Goal: Task Accomplishment & Management: Complete application form

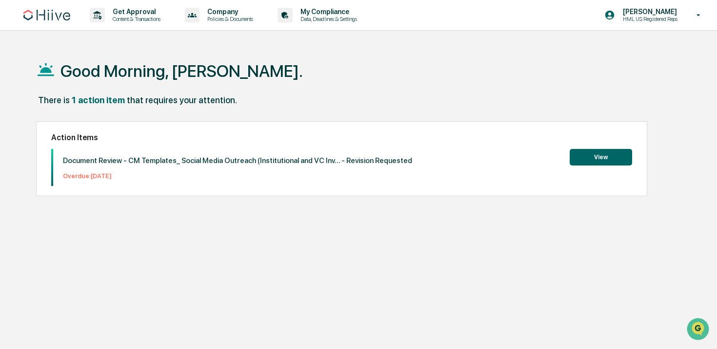
click at [592, 162] on button "View" at bounding box center [600, 157] width 62 height 17
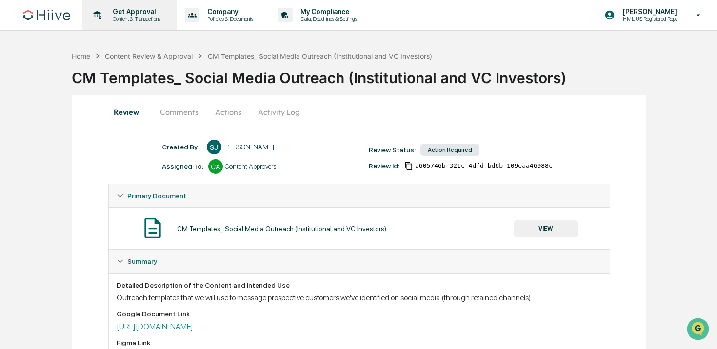
click at [165, 13] on p "Get Approval" at bounding box center [135, 12] width 60 height 8
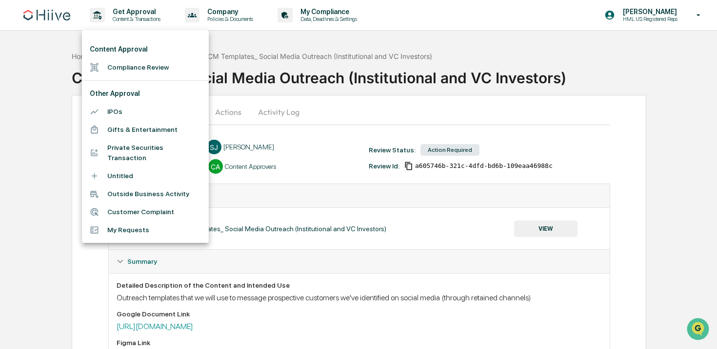
click at [658, 19] on div at bounding box center [358, 174] width 717 height 349
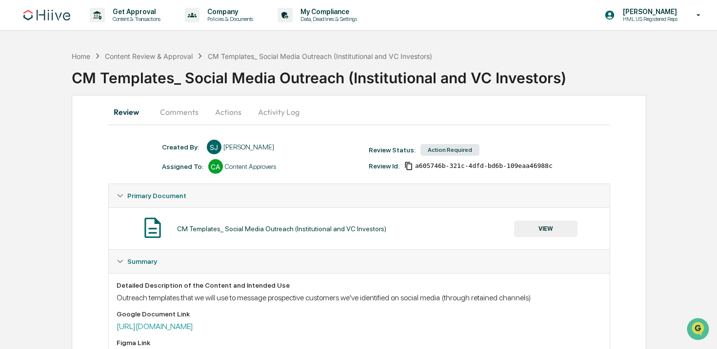
click at [668, 16] on div "Content Approval Compliance Review Other Approval IPOs Gifts & Entertainment Pr…" at bounding box center [358, 174] width 717 height 349
click at [641, 18] on p "HML US Registered Reps" at bounding box center [648, 19] width 67 height 7
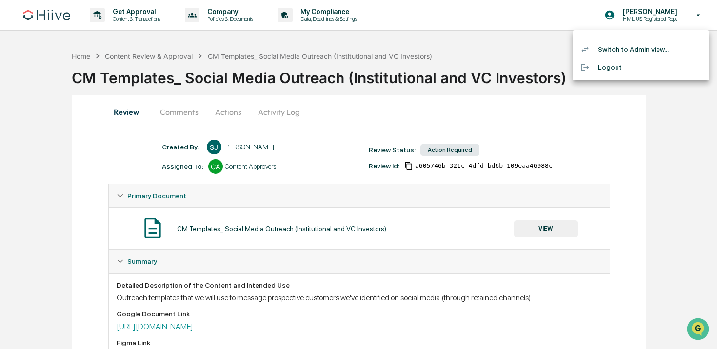
click at [620, 50] on li "Switch to Admin view..." at bounding box center [640, 49] width 136 height 18
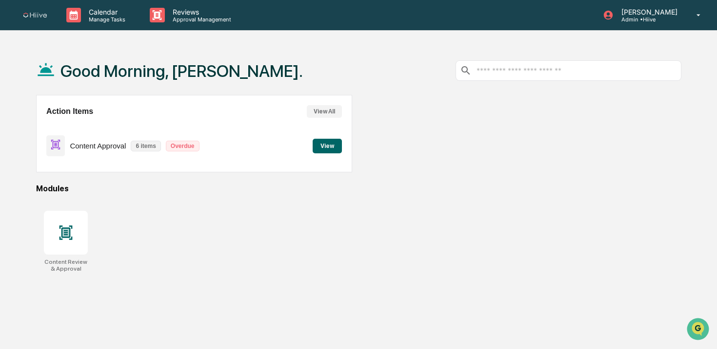
click at [137, 142] on p "6 items" at bounding box center [146, 146] width 30 height 11
click at [323, 142] on button "View" at bounding box center [326, 146] width 29 height 15
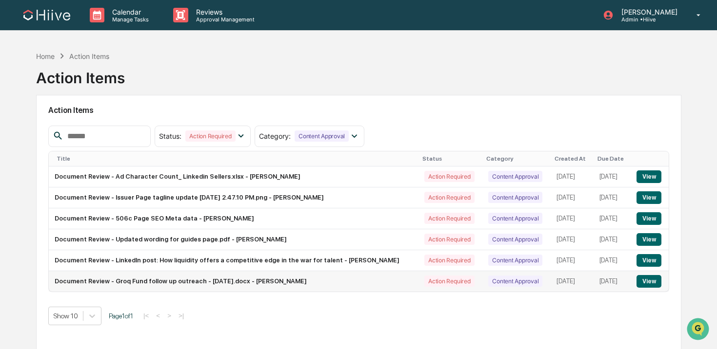
click at [647, 284] on button "View" at bounding box center [648, 281] width 25 height 13
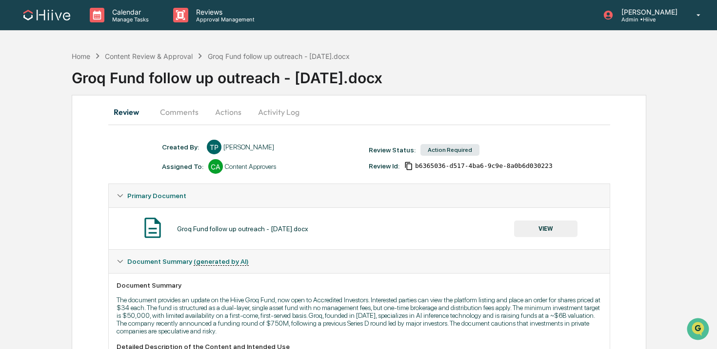
click at [549, 227] on button "VIEW" at bounding box center [545, 229] width 63 height 17
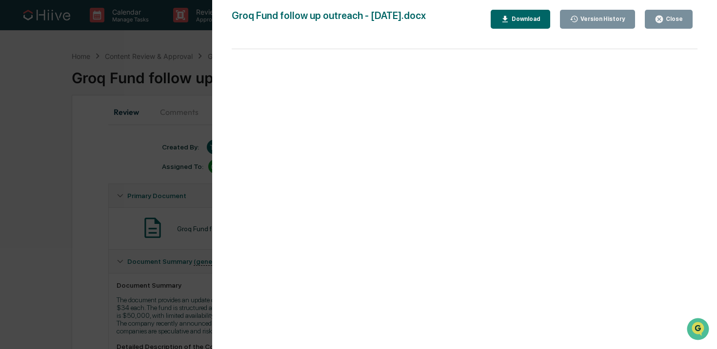
click at [671, 18] on div "Close" at bounding box center [672, 19] width 19 height 7
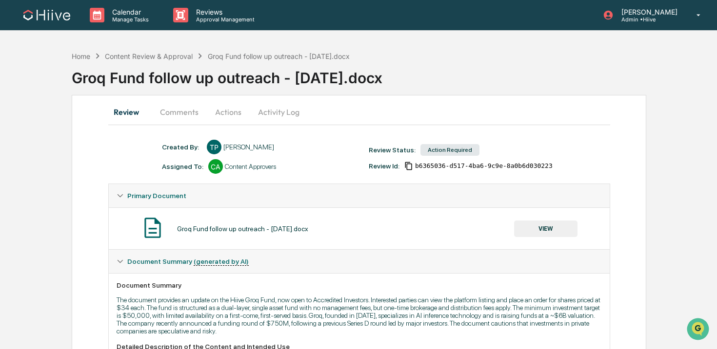
click at [229, 116] on button "Actions" at bounding box center [228, 111] width 44 height 23
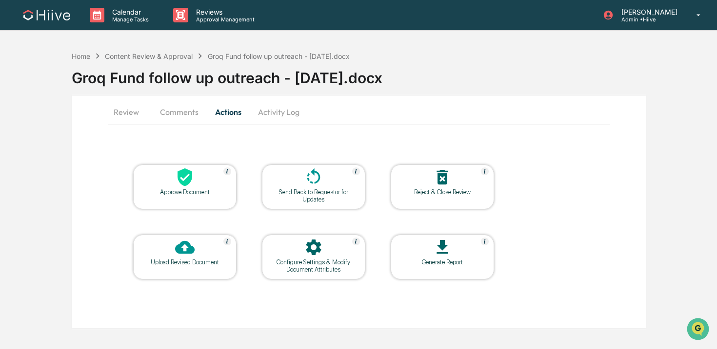
click at [123, 118] on button "Review" at bounding box center [130, 111] width 44 height 23
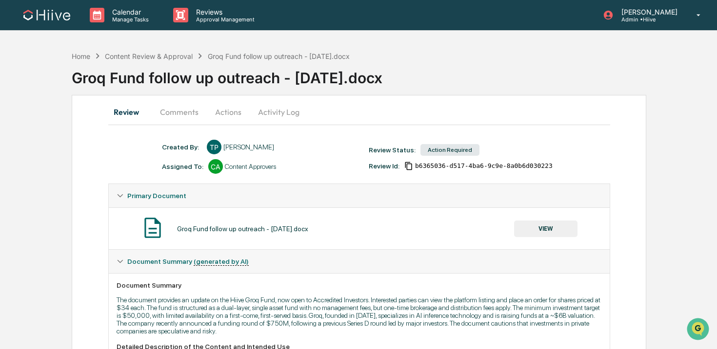
click at [222, 100] on button "Actions" at bounding box center [228, 111] width 44 height 23
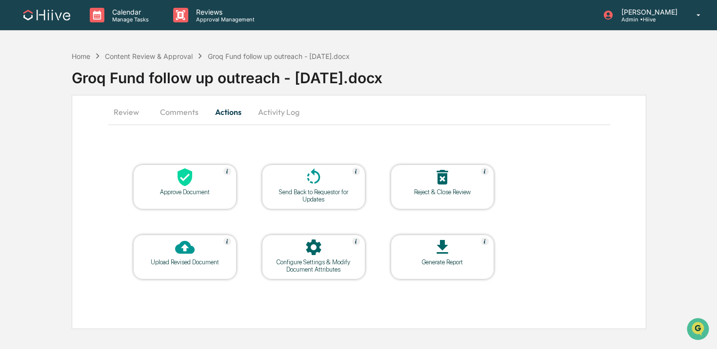
click at [182, 185] on icon at bounding box center [184, 178] width 15 height 18
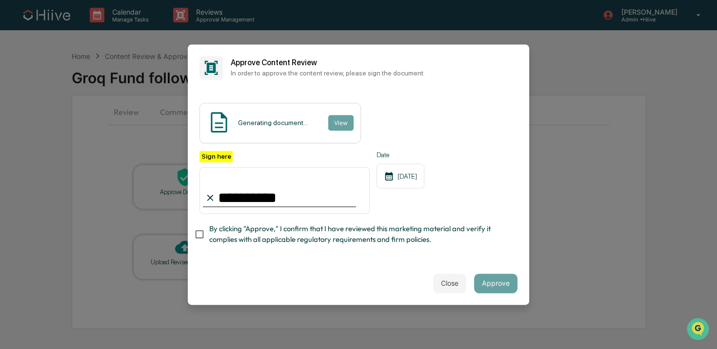
type input "**********"
click at [450, 246] on div "**********" at bounding box center [358, 200] width 318 height 99
click at [342, 239] on span "By clicking "Approve," I confirm that I have reviewed this marketing material a…" at bounding box center [359, 235] width 300 height 22
click at [488, 277] on button "Approve" at bounding box center [495, 283] width 43 height 19
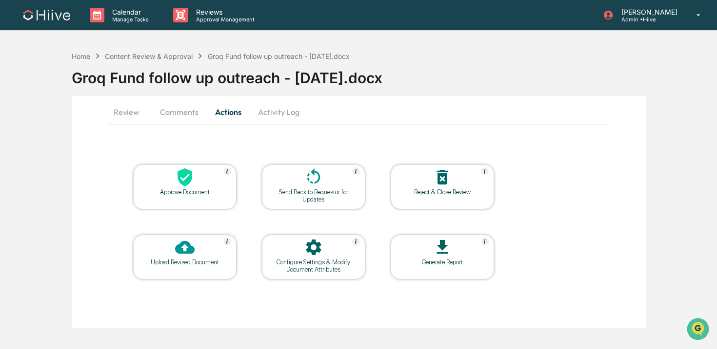
click at [112, 112] on button "Review" at bounding box center [130, 111] width 44 height 23
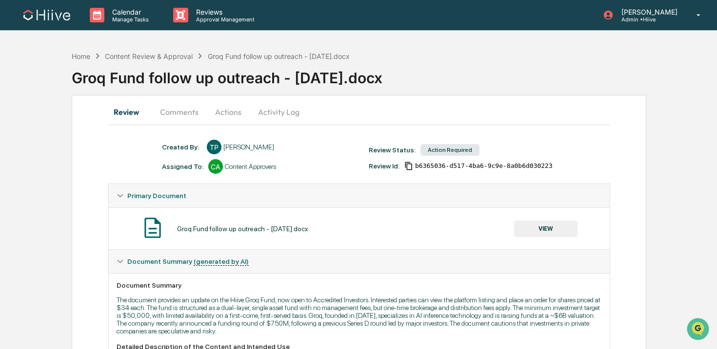
click at [189, 104] on button "Comments" at bounding box center [179, 111] width 54 height 23
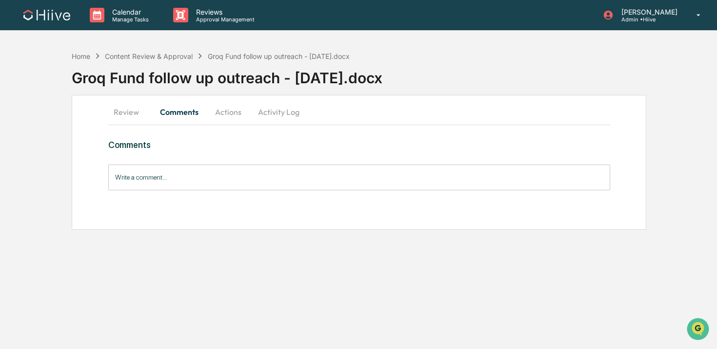
click at [218, 108] on button "Actions" at bounding box center [228, 111] width 44 height 23
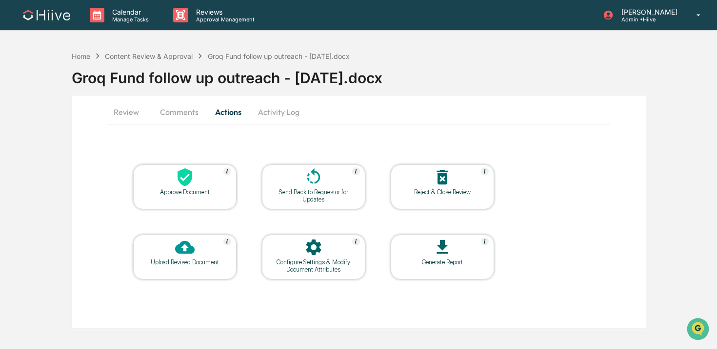
click at [124, 114] on button "Review" at bounding box center [130, 111] width 44 height 23
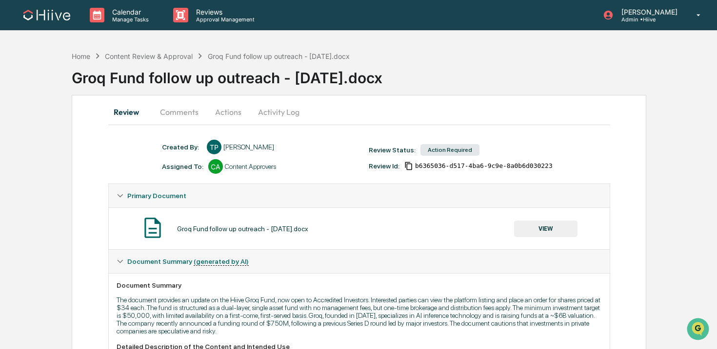
scroll to position [54, 0]
click at [221, 102] on button "Actions" at bounding box center [228, 111] width 44 height 23
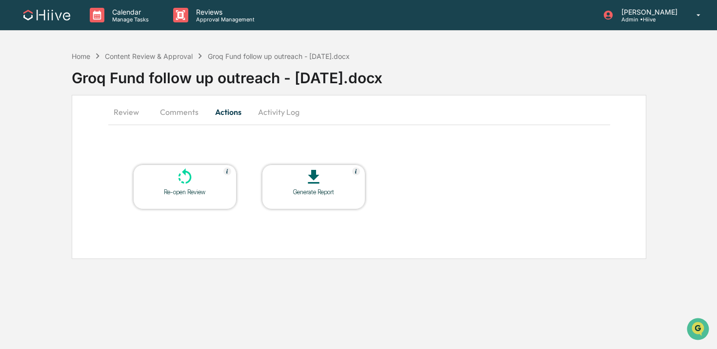
click at [137, 114] on button "Review" at bounding box center [130, 111] width 44 height 23
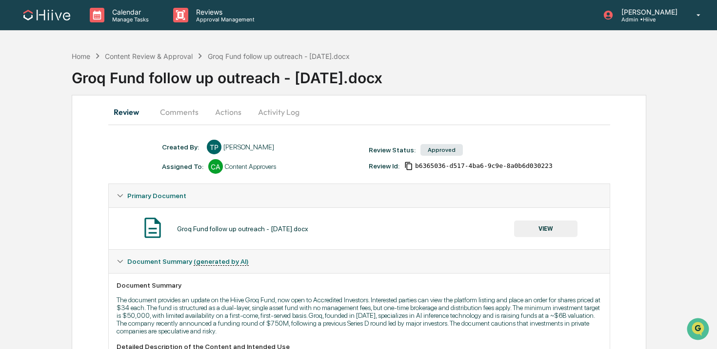
click at [303, 121] on button "Activity Log" at bounding box center [278, 111] width 57 height 23
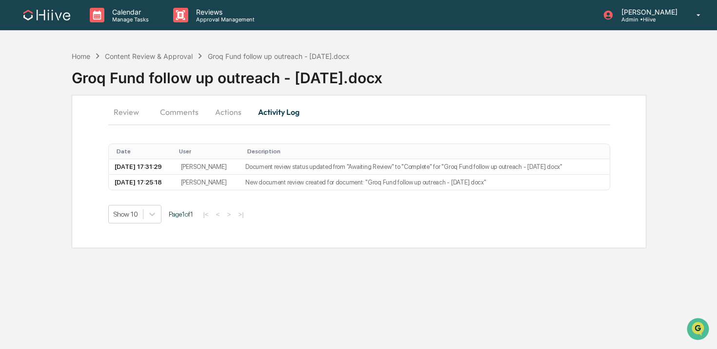
click at [246, 115] on button "Actions" at bounding box center [228, 111] width 44 height 23
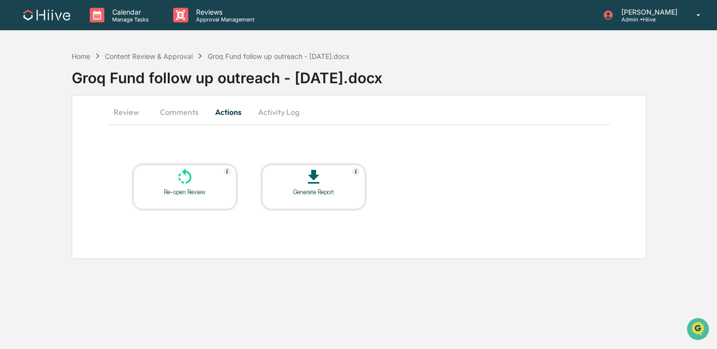
click at [261, 111] on button "Activity Log" at bounding box center [278, 111] width 57 height 23
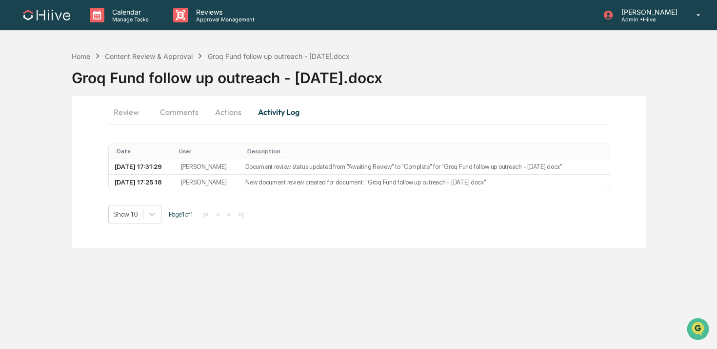
click at [227, 112] on button "Actions" at bounding box center [228, 111] width 44 height 23
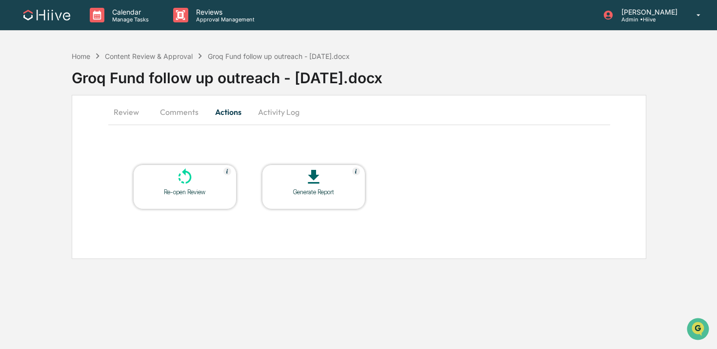
click at [125, 112] on button "Review" at bounding box center [130, 111] width 44 height 23
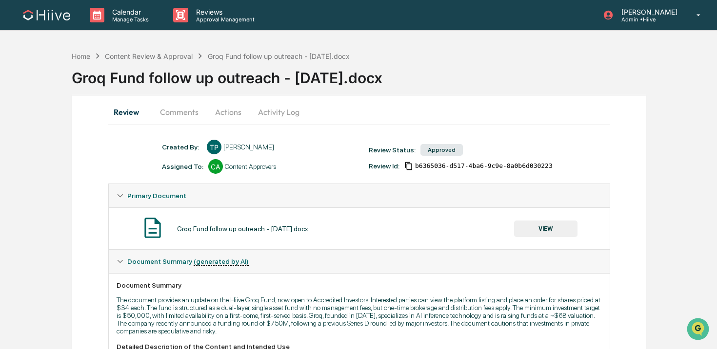
click at [223, 108] on button "Actions" at bounding box center [228, 111] width 44 height 23
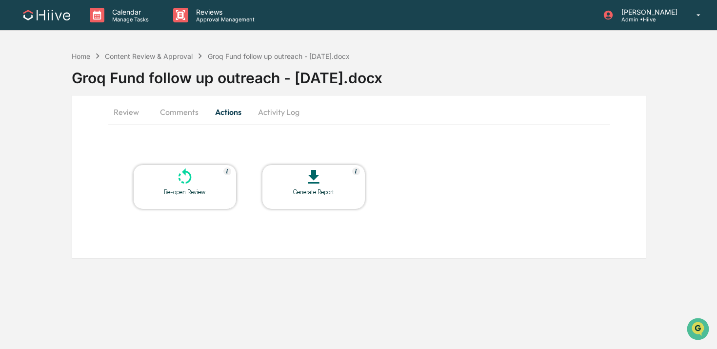
click at [174, 112] on button "Comments" at bounding box center [179, 111] width 54 height 23
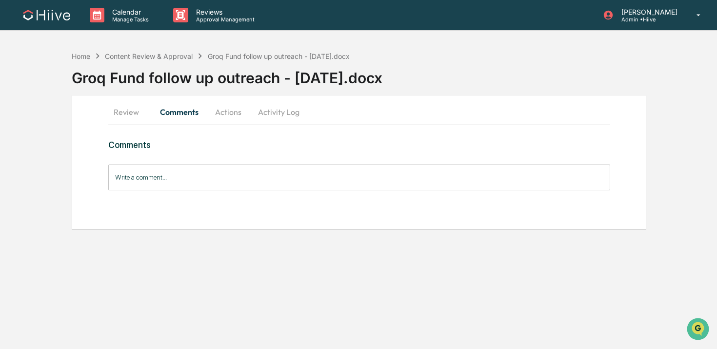
click at [131, 111] on button "Review" at bounding box center [130, 111] width 44 height 23
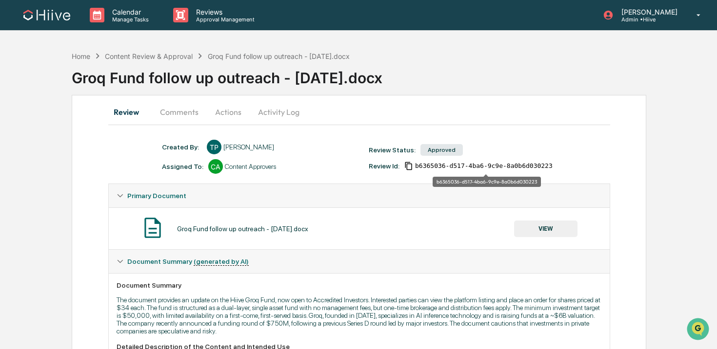
click at [431, 168] on span "b6365036-d517-4ba6-9c9e-8a0b6d030223" at bounding box center [483, 166] width 137 height 8
click at [193, 113] on button "Comments" at bounding box center [179, 111] width 54 height 23
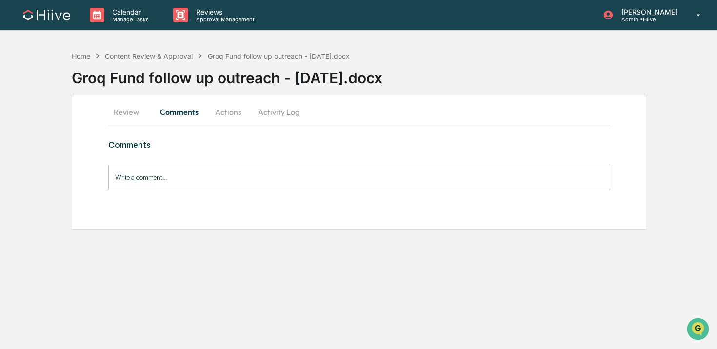
click at [135, 112] on button "Review" at bounding box center [130, 111] width 44 height 23
